Goal: Information Seeking & Learning: Learn about a topic

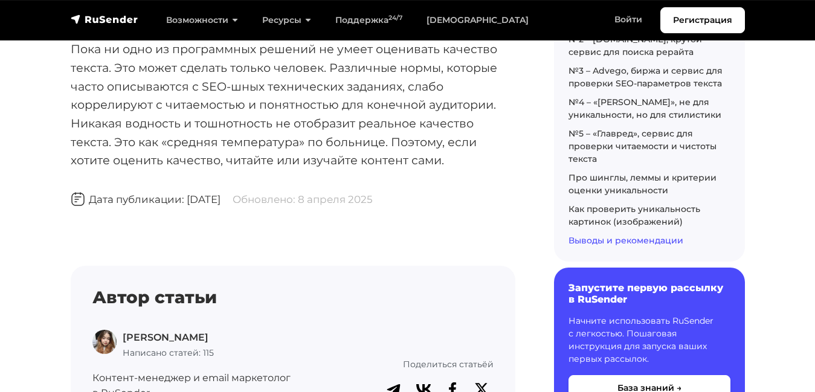
scroll to position [11566, 0]
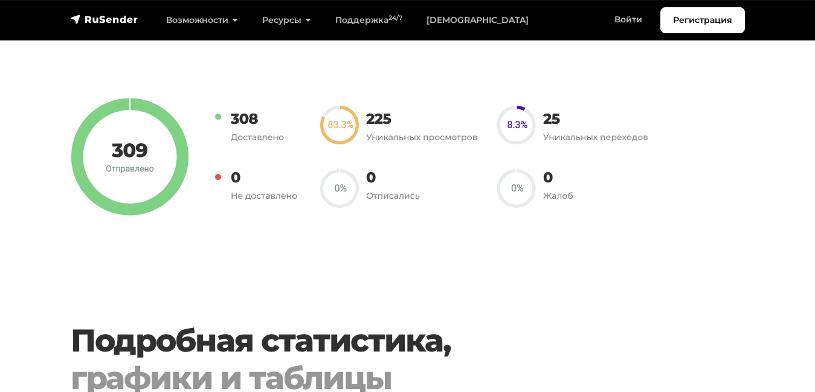
scroll to position [939, 0]
